Goal: Transaction & Acquisition: Purchase product/service

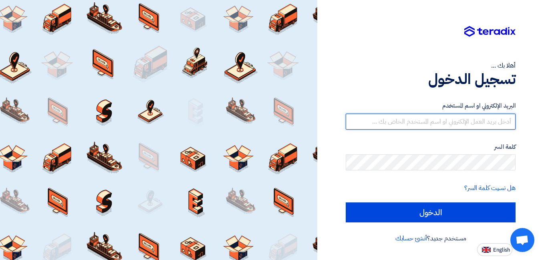
click at [371, 120] on input "text" at bounding box center [431, 122] width 170 height 16
click at [368, 123] on input "text" at bounding box center [431, 122] width 170 height 16
paste input "[EMAIL_ADDRESS][DOMAIN_NAME]"
type input "[EMAIL_ADDRESS][DOMAIN_NAME]"
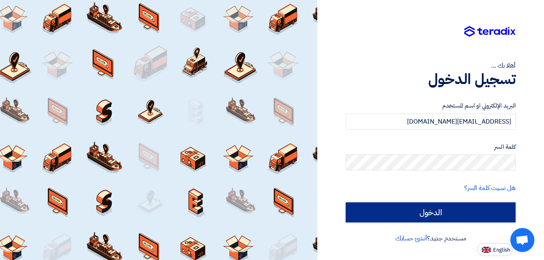
click at [398, 209] on input "الدخول" at bounding box center [431, 213] width 170 height 20
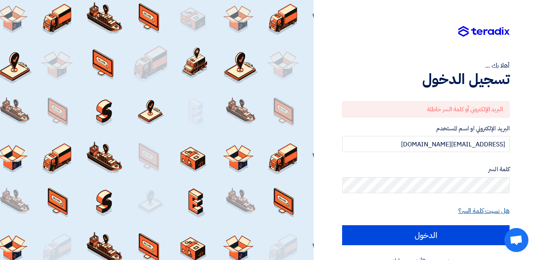
click at [479, 212] on link "هل نسيت كلمة السر؟" at bounding box center [483, 211] width 51 height 10
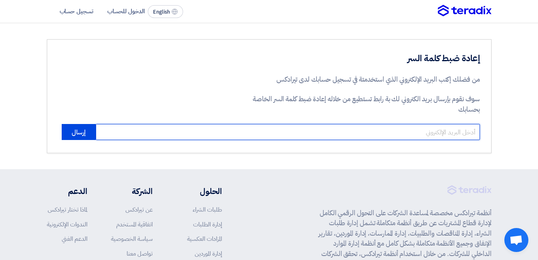
click at [409, 139] on input "email" at bounding box center [288, 132] width 384 height 16
click at [412, 132] on input "email" at bounding box center [288, 132] width 384 height 16
paste input "[EMAIL_ADDRESS][DOMAIN_NAME]"
type input "[EMAIL_ADDRESS][DOMAIN_NAME]"
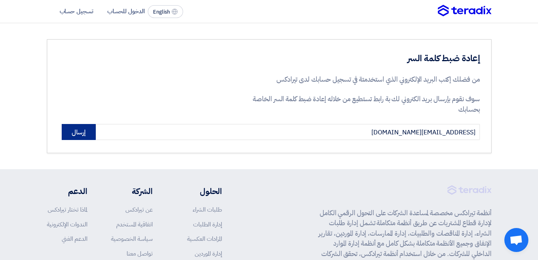
click at [82, 130] on button "إرسال" at bounding box center [79, 132] width 34 height 16
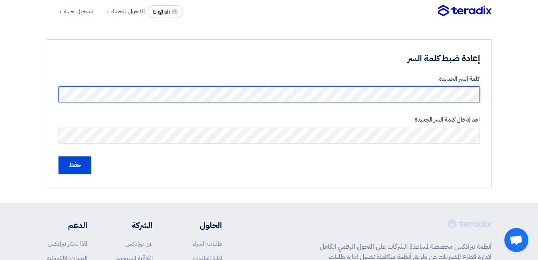
click at [58, 157] on input "حفظ" at bounding box center [74, 166] width 33 height 18
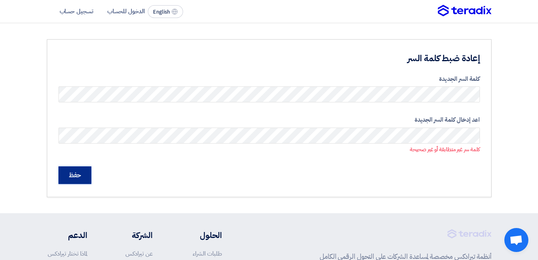
click at [75, 176] on input "حفظ" at bounding box center [74, 176] width 33 height 18
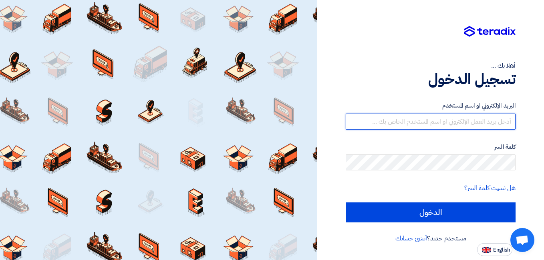
click at [390, 120] on input "text" at bounding box center [431, 122] width 170 height 16
paste input "[EMAIL_ADDRESS][DOMAIN_NAME]"
type input "[EMAIL_ADDRESS][DOMAIN_NAME]"
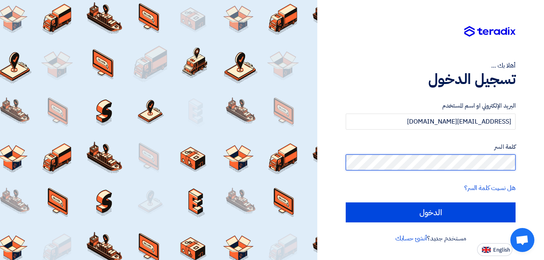
click at [525, 160] on div "أهلا بك ... تسجيل الدخول البريد الإلكتروني او اسم المستخدم muhasepe.elhelb@gmai…" at bounding box center [430, 128] width 215 height 256
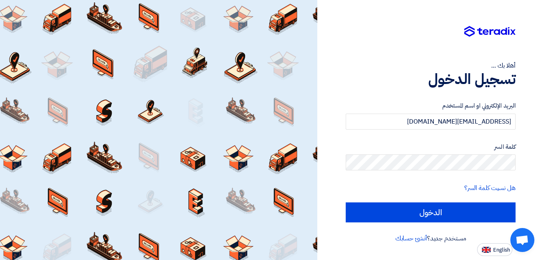
click at [347, 181] on form "البريد الإلكتروني او اسم المستخدم muhasepe.elhelb@gmail.com كلمة السر هل نسيت ك…" at bounding box center [431, 161] width 170 height 121
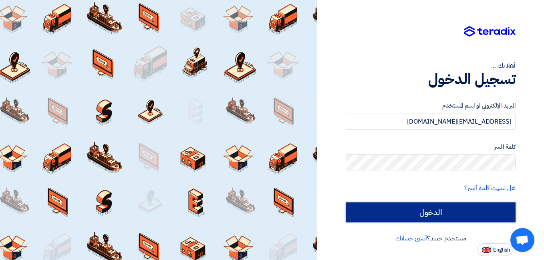
click at [419, 215] on input "الدخول" at bounding box center [431, 213] width 170 height 20
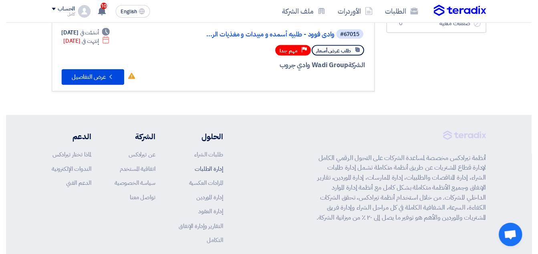
scroll to position [36, 0]
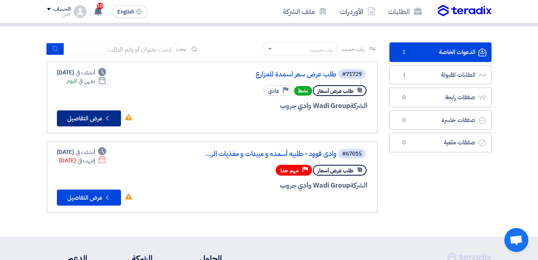
click at [94, 117] on button "Check details عرض التفاصيل" at bounding box center [89, 119] width 64 height 16
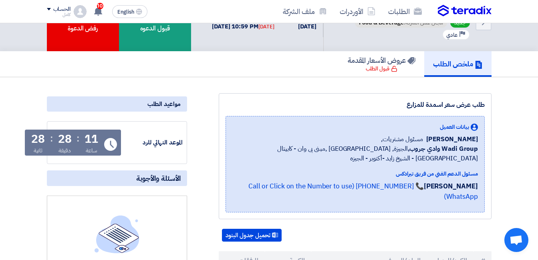
scroll to position [80, 0]
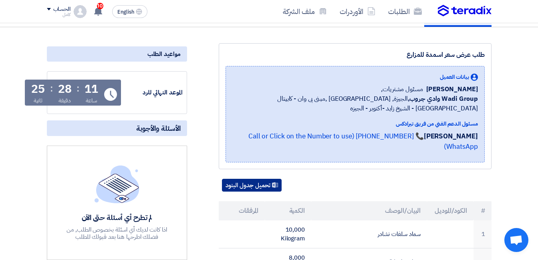
click at [264, 179] on button "تحميل جدول البنود" at bounding box center [252, 185] width 60 height 13
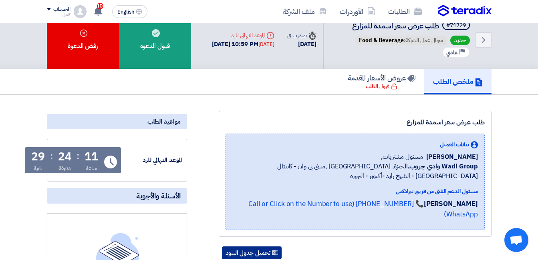
scroll to position [0, 0]
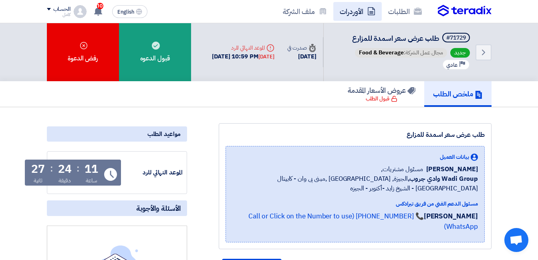
click at [349, 12] on link "الأوردرات" at bounding box center [357, 11] width 48 height 19
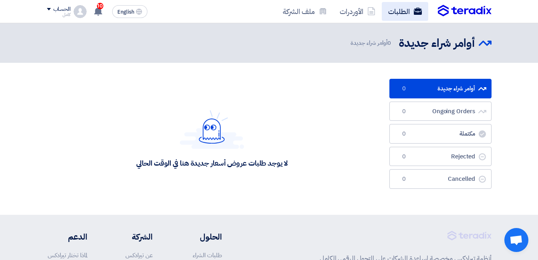
click at [397, 10] on link "الطلبات" at bounding box center [405, 11] width 46 height 19
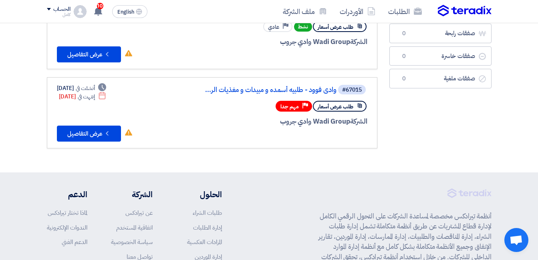
scroll to position [120, 0]
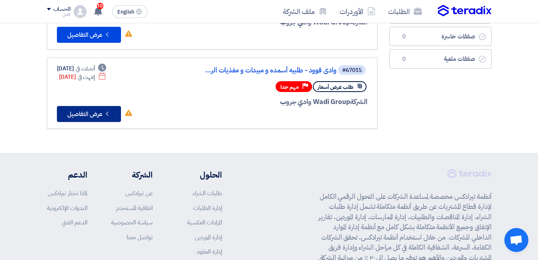
click at [94, 111] on button "Check details عرض التفاصيل" at bounding box center [89, 114] width 64 height 16
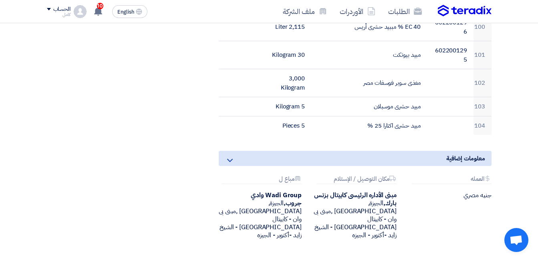
scroll to position [3043, 0]
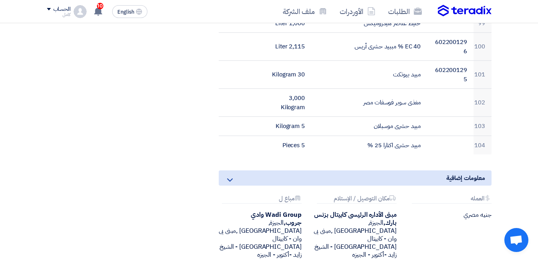
click at [230, 175] on icon at bounding box center [230, 180] width 10 height 10
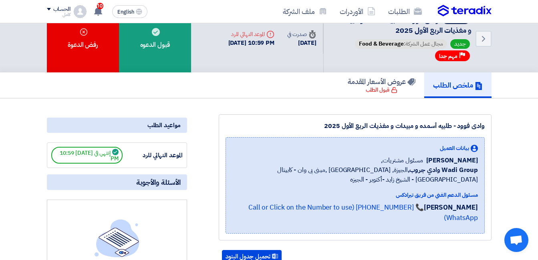
scroll to position [0, 0]
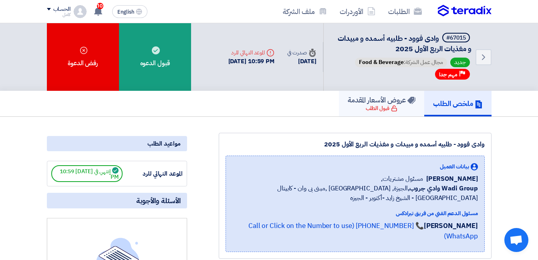
click at [370, 108] on div "قبول الطلب" at bounding box center [382, 109] width 32 height 8
click at [386, 109] on div "قبول الطلب" at bounding box center [382, 109] width 32 height 8
click at [291, 116] on div "ملخص الطلب عروض الأسعار المقدمة قبول الطلب" at bounding box center [269, 104] width 445 height 26
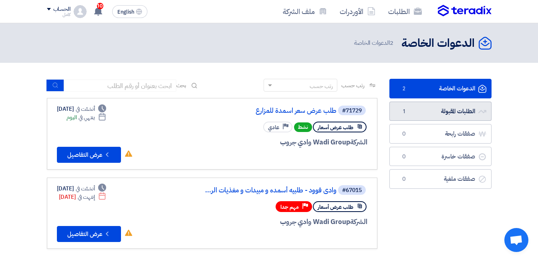
click at [449, 113] on link "الطلبات المقبولة الطلبات المقبولة 1" at bounding box center [440, 112] width 102 height 20
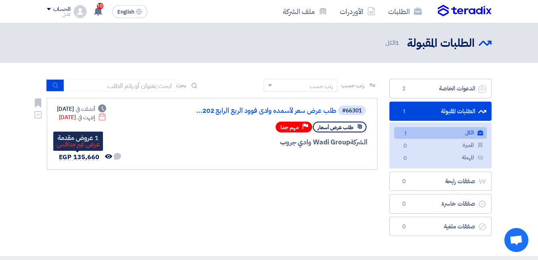
click at [78, 156] on span "EGP 135,660" at bounding box center [79, 158] width 40 height 10
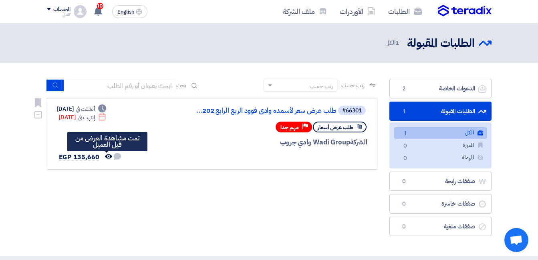
click at [106, 156] on icon "تمت مشاهدة العرض من قبل العميل" at bounding box center [108, 156] width 7 height 7
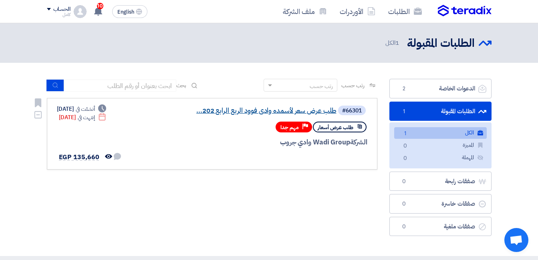
click at [241, 110] on link "طلب عرض سعر لأسمده وادى فوود الربع الرابع 202..." at bounding box center [256, 110] width 160 height 7
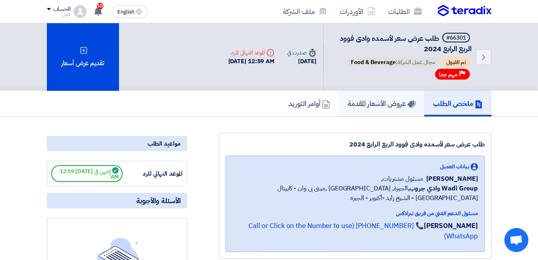
click at [364, 104] on h5 "عروض الأسعار المقدمة" at bounding box center [382, 103] width 68 height 9
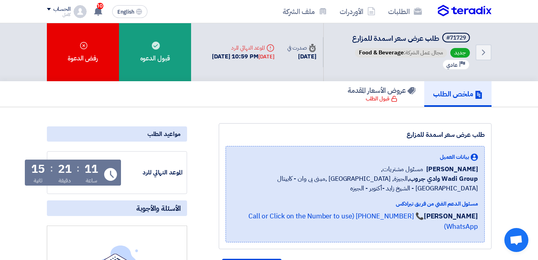
click at [475, 12] on img at bounding box center [465, 11] width 54 height 12
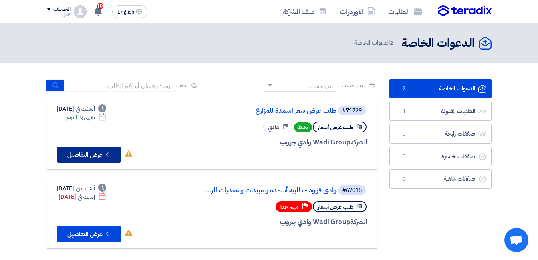
click at [85, 155] on button "Check details عرض التفاصيل" at bounding box center [89, 155] width 64 height 16
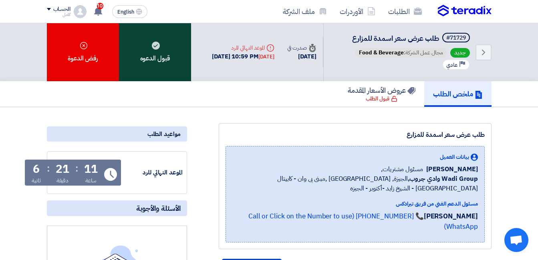
click at [159, 58] on div "قبول الدعوه" at bounding box center [155, 52] width 72 height 58
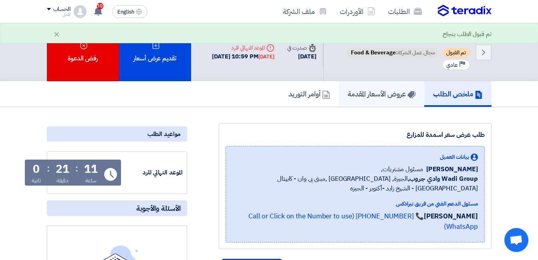
click at [371, 94] on h5 "عروض الأسعار المقدمة" at bounding box center [382, 93] width 68 height 9
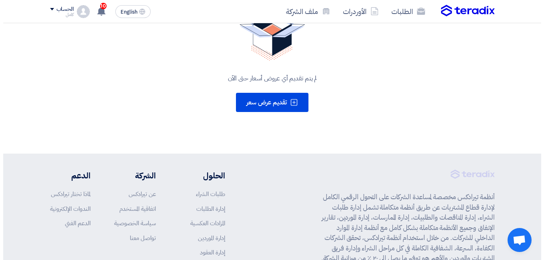
scroll to position [145, 0]
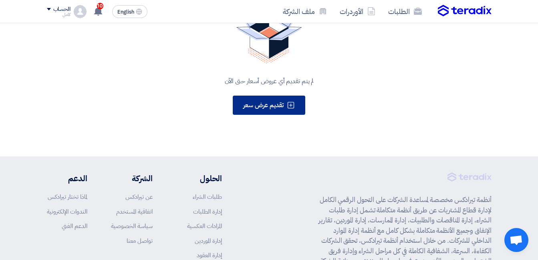
click at [279, 103] on span "تقديم عرض سعر" at bounding box center [263, 106] width 40 height 10
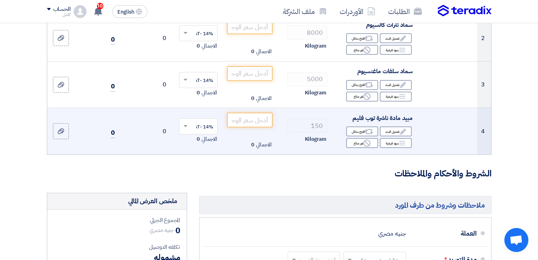
scroll to position [200, 0]
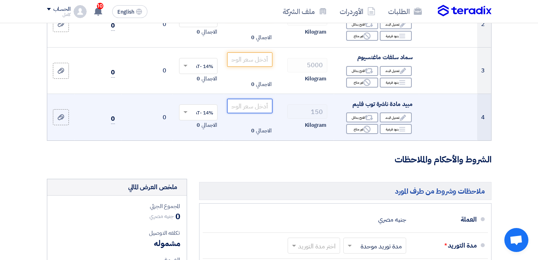
click at [244, 113] on input "number" at bounding box center [249, 106] width 45 height 14
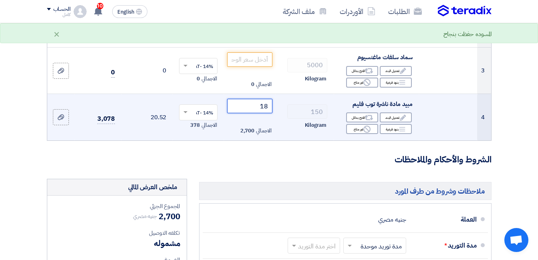
type input "1"
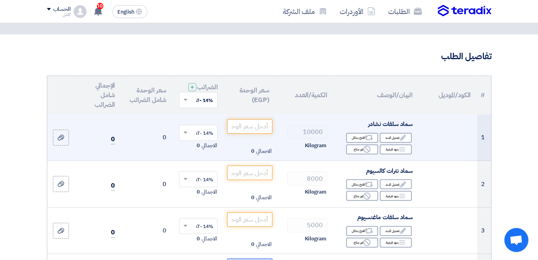
scroll to position [120, 0]
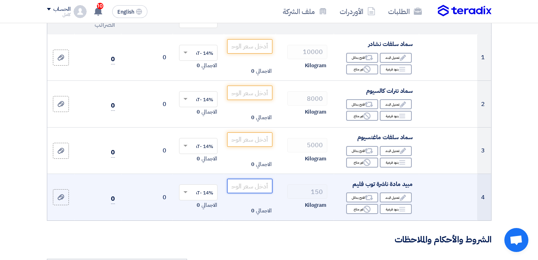
click at [258, 189] on input "number" at bounding box center [249, 186] width 45 height 14
click at [245, 193] on input "number" at bounding box center [249, 186] width 45 height 14
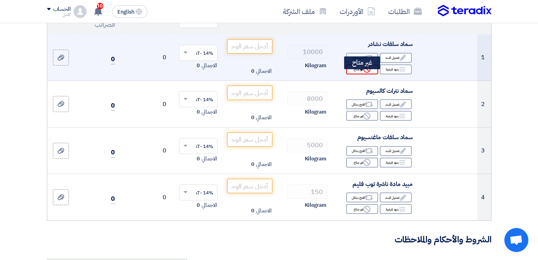
click at [360, 74] on div "Reject غير متاح" at bounding box center [362, 69] width 32 height 10
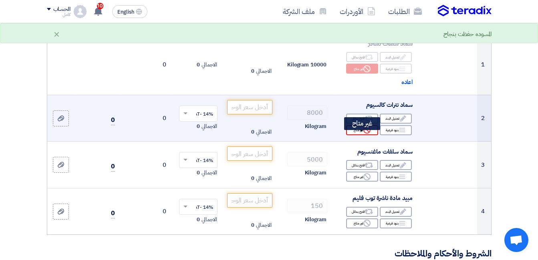
click at [359, 135] on div "Reject غير متاح" at bounding box center [362, 130] width 32 height 10
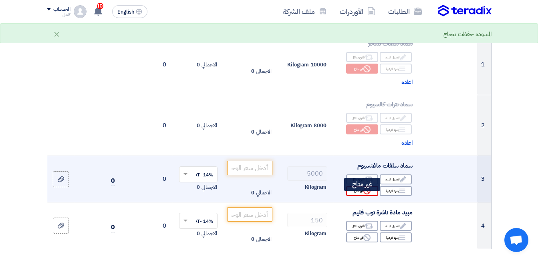
click at [353, 194] on div "Reject غير متاح" at bounding box center [362, 191] width 32 height 10
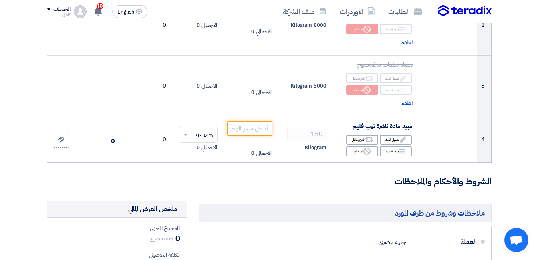
scroll to position [240, 0]
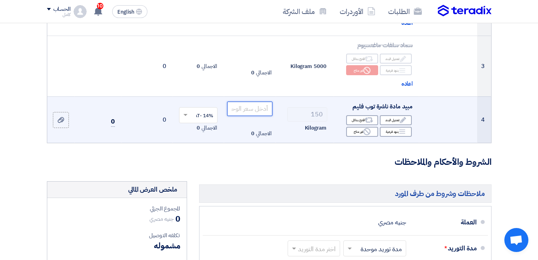
click at [255, 116] on input "number" at bounding box center [249, 109] width 45 height 14
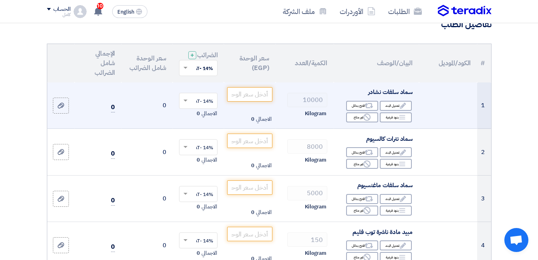
scroll to position [80, 0]
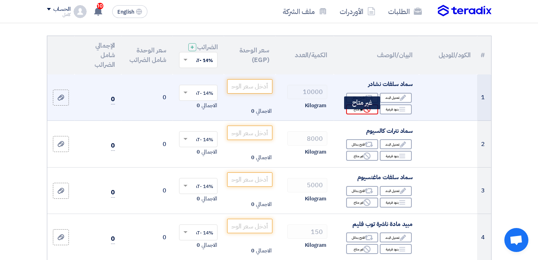
click at [358, 115] on div "Reject غير متاح" at bounding box center [362, 110] width 32 height 10
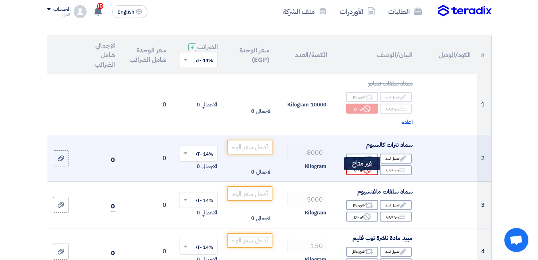
click at [361, 175] on div "Reject غير متاح" at bounding box center [362, 170] width 32 height 10
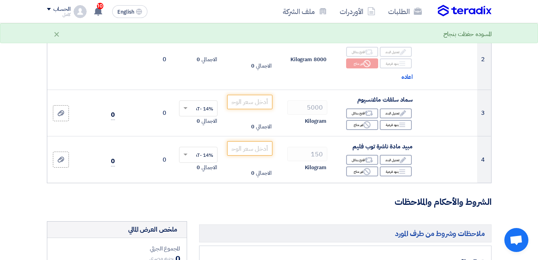
scroll to position [200, 0]
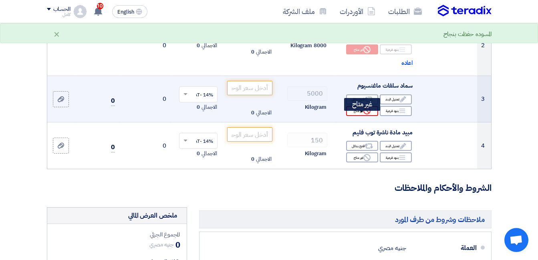
click at [356, 116] on div "Reject غير متاح" at bounding box center [362, 111] width 32 height 10
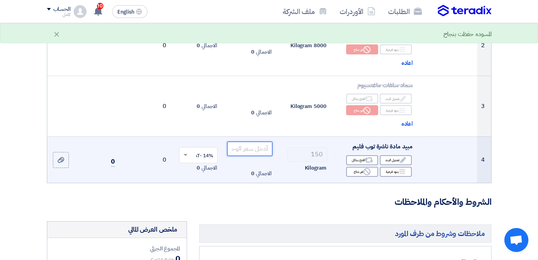
click at [253, 156] on input "number" at bounding box center [249, 149] width 45 height 14
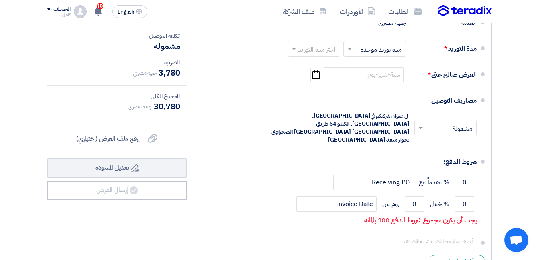
scroll to position [441, 0]
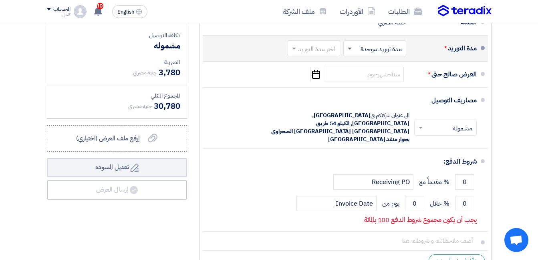
type input "180"
click at [349, 50] on span at bounding box center [350, 49] width 4 height 3
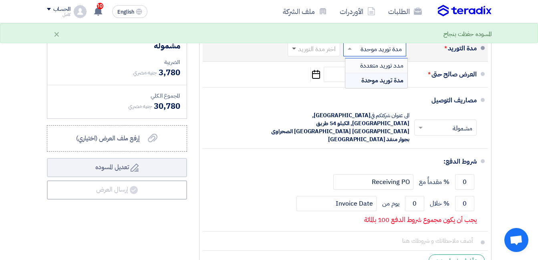
click at [294, 50] on span at bounding box center [294, 49] width 4 height 3
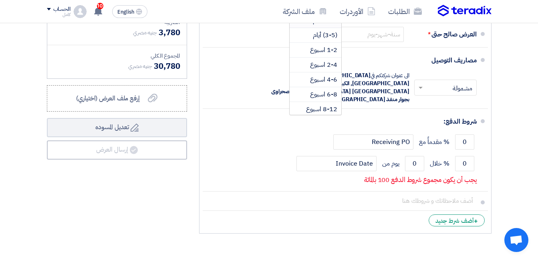
scroll to position [0, 0]
click at [319, 60] on span "1-2 اسبوع" at bounding box center [323, 55] width 27 height 10
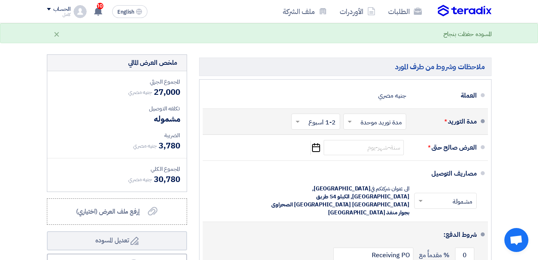
scroll to position [360, 0]
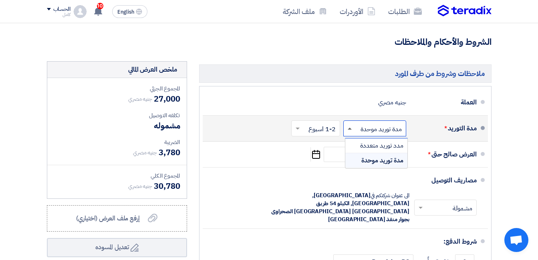
click at [348, 130] on span at bounding box center [350, 129] width 4 height 2
click at [377, 151] on span "مدد توريد متعددة" at bounding box center [381, 146] width 43 height 10
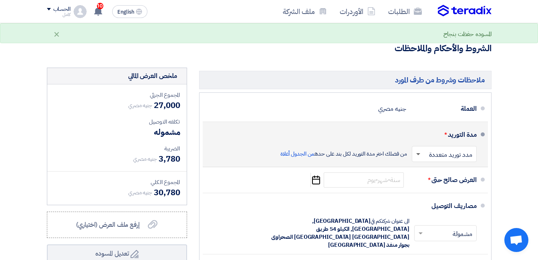
click at [418, 155] on span at bounding box center [418, 154] width 4 height 3
click at [437, 185] on span "مدة توريد موحدة" at bounding box center [452, 186] width 41 height 10
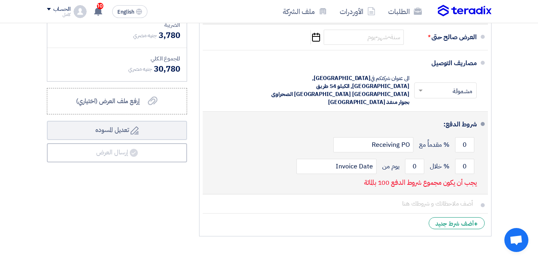
scroll to position [481, 0]
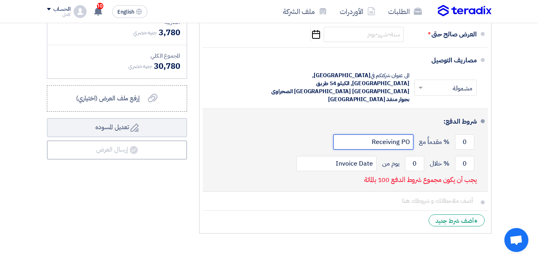
click at [350, 135] on input "Receiving PO" at bounding box center [373, 142] width 80 height 15
drag, startPoint x: 461, startPoint y: 153, endPoint x: 468, endPoint y: 152, distance: 6.9
click at [468, 156] on input "0" at bounding box center [464, 163] width 19 height 15
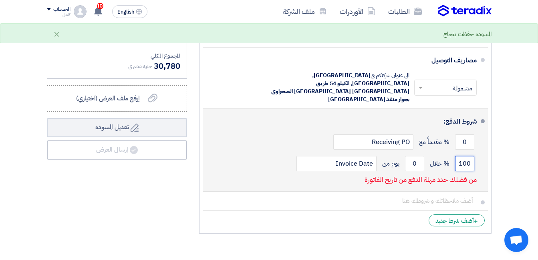
type input "100"
click at [329, 166] on div "شروط الدفع: 0 % مقدماً مع Receiving PO 100 % خلال 0" at bounding box center [343, 150] width 268 height 76
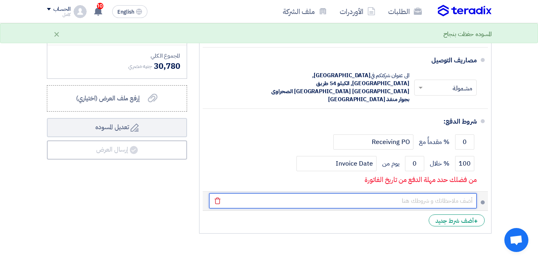
click at [324, 193] on input "text" at bounding box center [343, 200] width 268 height 15
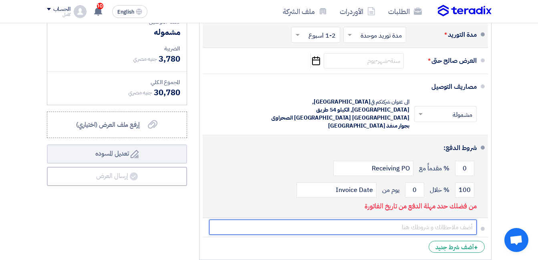
scroll to position [441, 0]
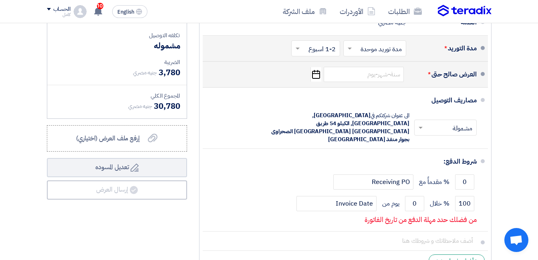
click at [318, 82] on icon "Pick a date" at bounding box center [315, 74] width 11 height 14
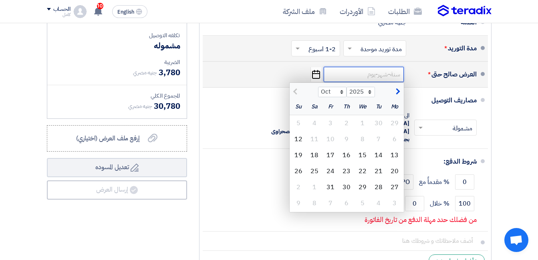
click at [377, 82] on input at bounding box center [364, 74] width 80 height 15
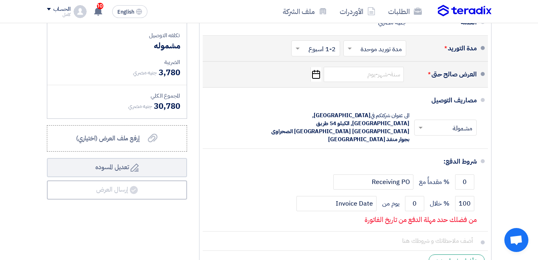
click at [313, 79] on icon "Pick a date" at bounding box center [315, 74] width 11 height 14
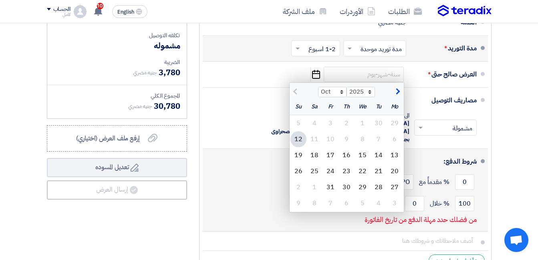
click at [299, 143] on div "12" at bounding box center [298, 139] width 16 height 16
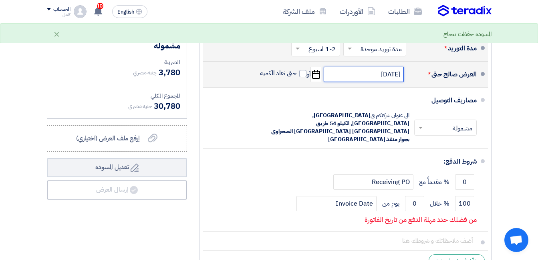
click at [371, 81] on input "10/12/2025" at bounding box center [364, 74] width 80 height 15
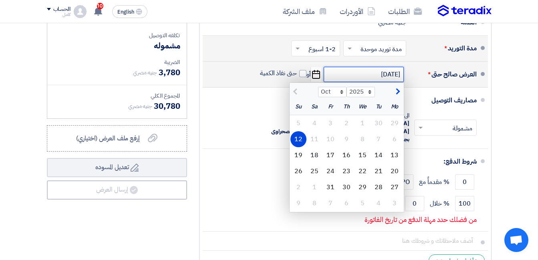
drag, startPoint x: 371, startPoint y: 81, endPoint x: 366, endPoint y: 80, distance: 5.2
click at [366, 80] on input "10/12/2025" at bounding box center [364, 74] width 80 height 15
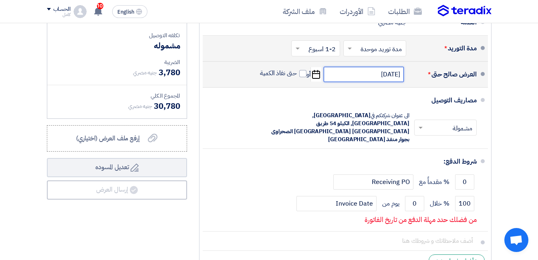
click at [368, 80] on input "10/12/2025" at bounding box center [364, 74] width 80 height 15
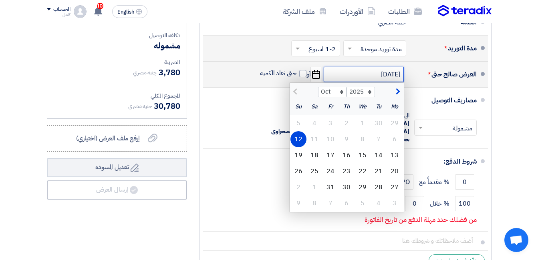
click at [368, 80] on input "10/12/2025" at bounding box center [364, 74] width 80 height 15
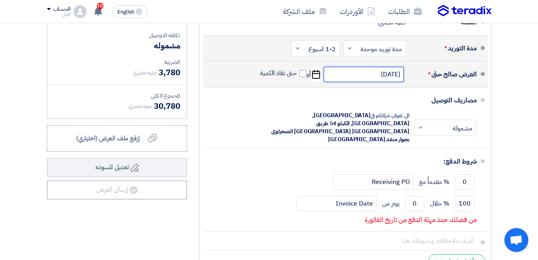
click at [368, 80] on input "10/12/2025" at bounding box center [364, 74] width 80 height 15
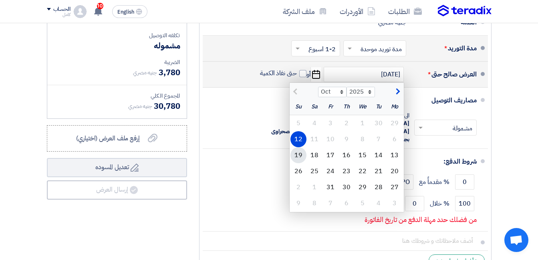
click at [297, 162] on div "19" at bounding box center [298, 155] width 16 height 16
type input "10/19/2025"
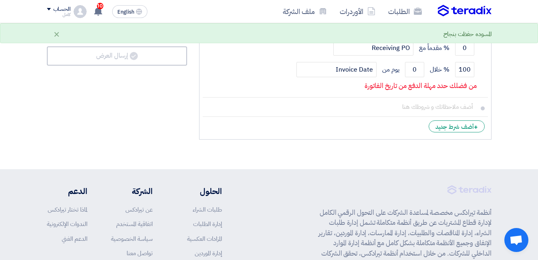
scroll to position [561, 0]
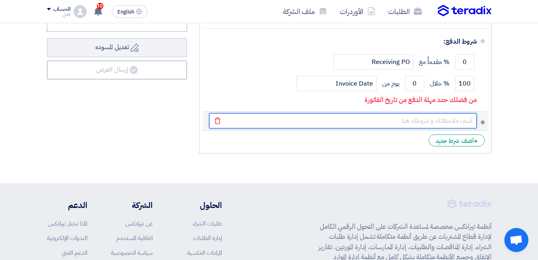
click at [339, 113] on input "text" at bounding box center [343, 120] width 268 height 15
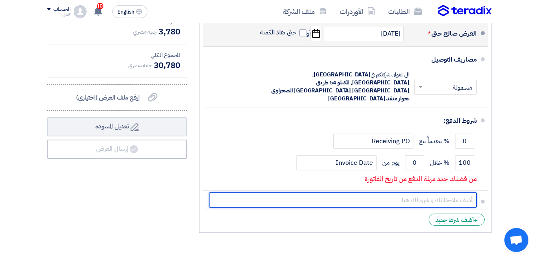
scroll to position [481, 0]
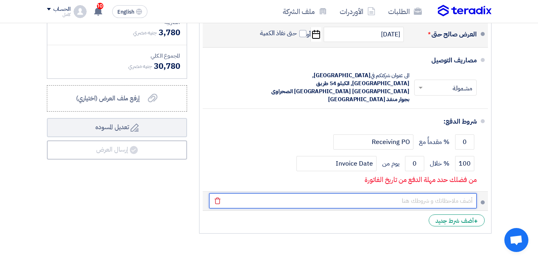
click at [359, 193] on input "text" at bounding box center [343, 200] width 268 height 15
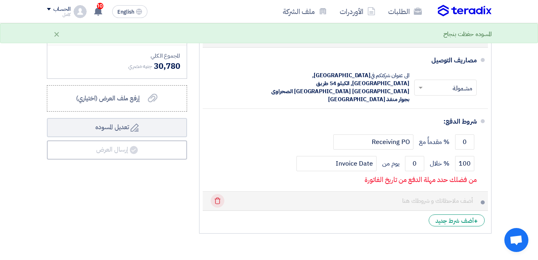
click at [217, 194] on icon "Delete" at bounding box center [218, 201] width 14 height 14
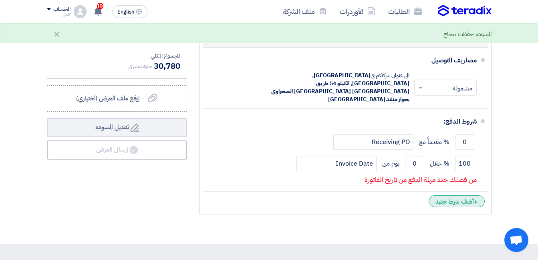
click at [454, 195] on div "+ أضف شرط جديد" at bounding box center [456, 201] width 56 height 12
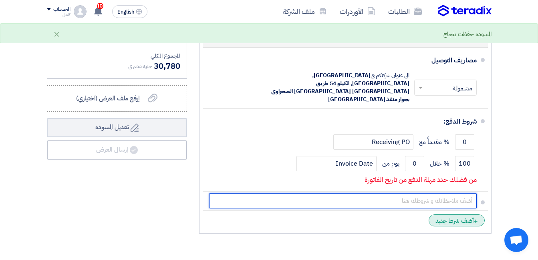
click at [454, 193] on input "text" at bounding box center [343, 200] width 268 height 15
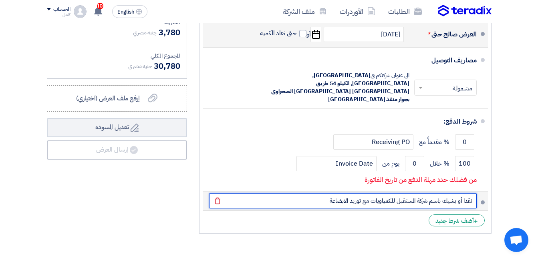
click at [266, 193] on input "نقدا أو بشيك باسم شركة المستقبل للكمياويات مع توريد الابضاعة" at bounding box center [343, 200] width 268 height 15
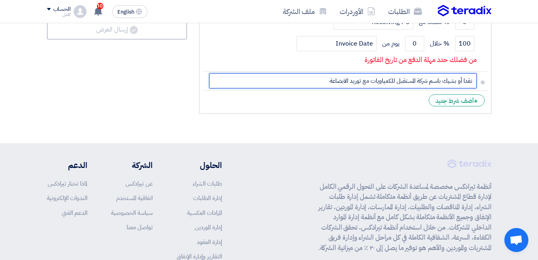
scroll to position [561, 0]
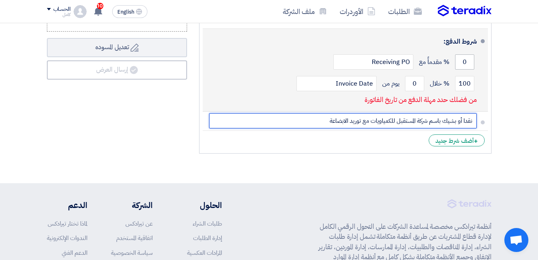
type input "نقدا أو بشيك باسم شركة المستقبل للكمياويات مع توريد الابضاعة"
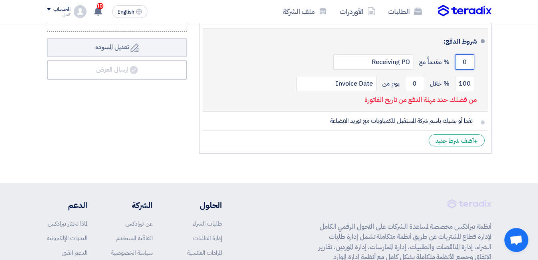
click at [458, 54] on input "0" at bounding box center [464, 61] width 19 height 15
drag, startPoint x: 458, startPoint y: 52, endPoint x: 472, endPoint y: 48, distance: 15.0
click at [472, 54] on input "0" at bounding box center [464, 61] width 19 height 15
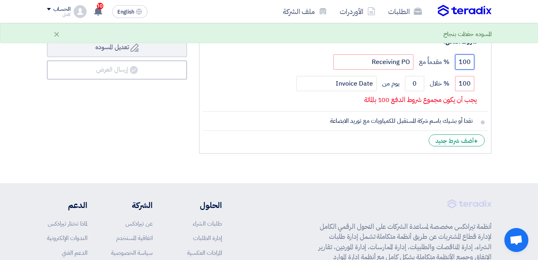
type input "100"
click at [417, 131] on li "+ أضف شرط جديد" at bounding box center [345, 140] width 285 height 19
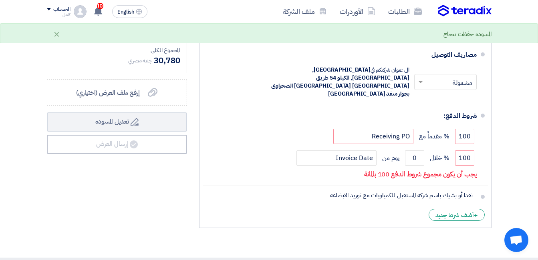
scroll to position [481, 0]
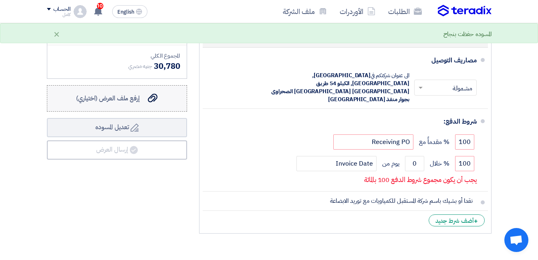
click at [136, 103] on span "إرفع ملف العرض (اختياري)" at bounding box center [108, 99] width 64 height 10
click at [0, 0] on input "إرفع ملف العرض (اختياري) إرفع ملف العرض (اختياري)" at bounding box center [0, 0] width 0 height 0
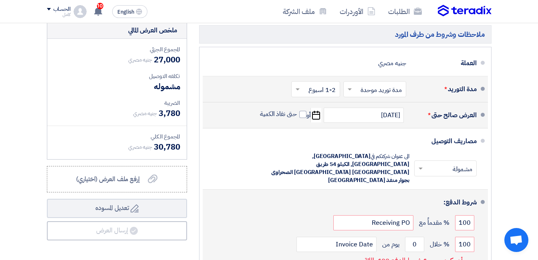
scroll to position [521, 0]
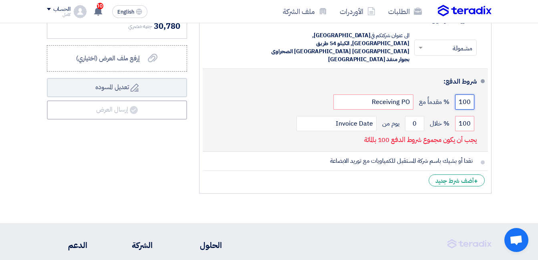
click at [462, 95] on input "100" at bounding box center [464, 102] width 19 height 15
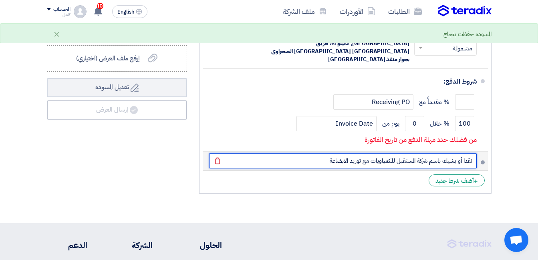
click at [305, 153] on input "نقدا أو بشيك باسم شركة المستقبل للكمياويات مع توريد الابضاعة" at bounding box center [343, 160] width 268 height 15
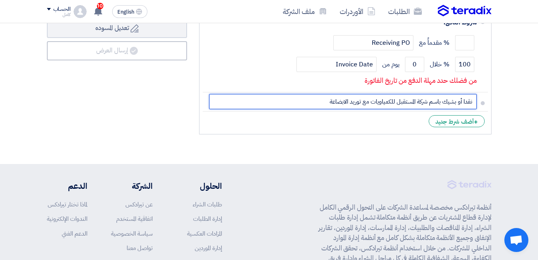
scroll to position [561, 0]
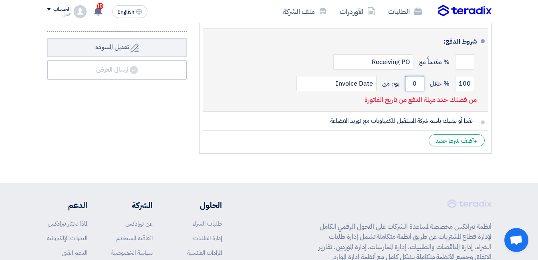
drag, startPoint x: 413, startPoint y: 75, endPoint x: 420, endPoint y: 73, distance: 6.7
click at [420, 76] on input "0" at bounding box center [414, 83] width 19 height 15
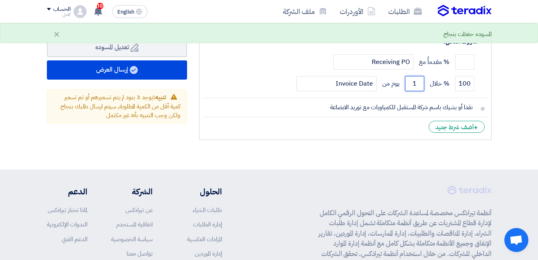
type input "1"
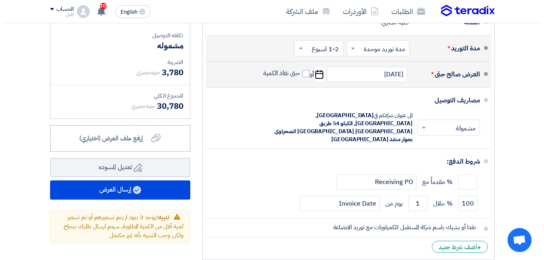
scroll to position [521, 0]
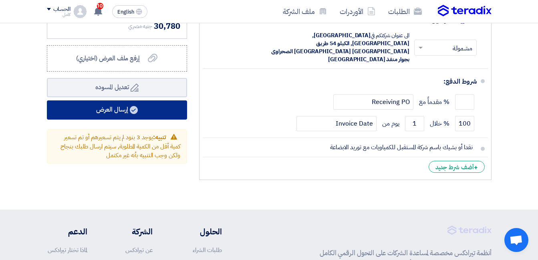
click at [119, 116] on button "إرسال العرض" at bounding box center [117, 110] width 140 height 19
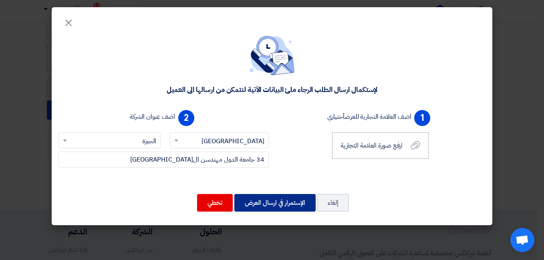
click at [263, 204] on button "الإستمرار في ارسال العرض" at bounding box center [274, 203] width 81 height 18
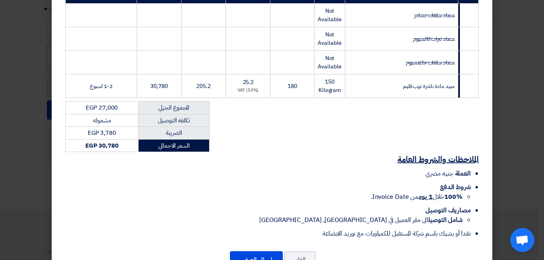
scroll to position [160, 0]
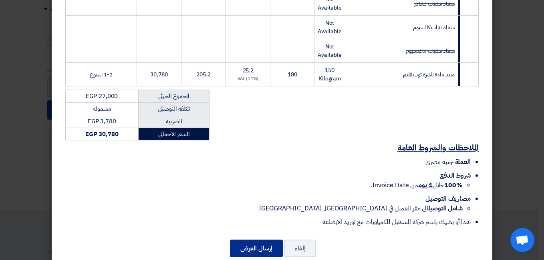
click at [261, 250] on button "إرسال العرض" at bounding box center [256, 249] width 53 height 18
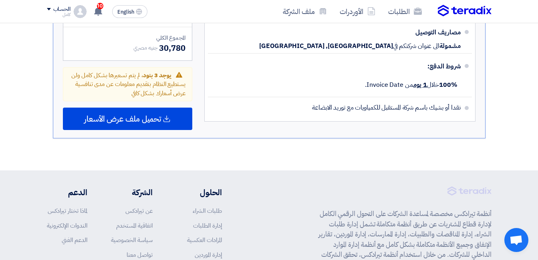
scroll to position [547, 0]
